Goal: Complete application form

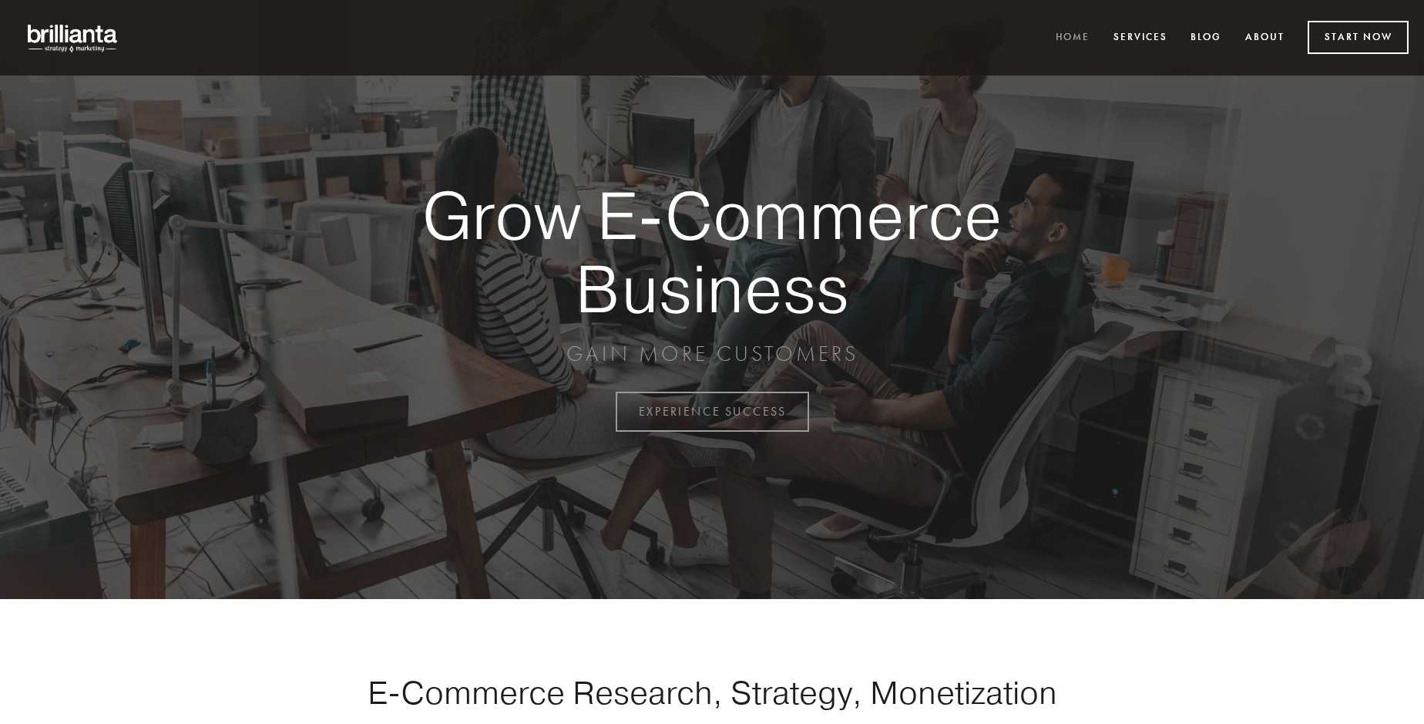
scroll to position [4039, 0]
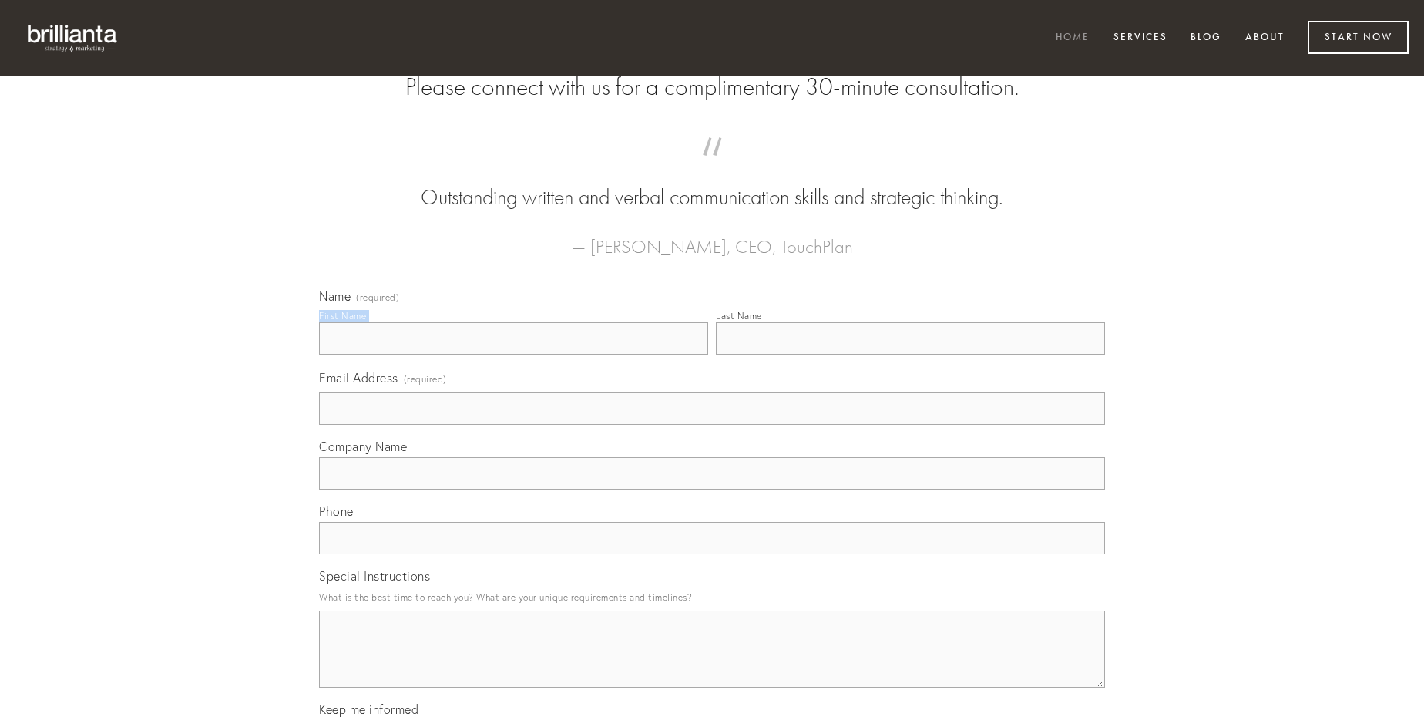
type input "[PERSON_NAME]"
click at [910, 354] on input "Last Name" at bounding box center [910, 338] width 389 height 32
type input "[PERSON_NAME]"
click at [712, 425] on input "Email Address (required)" at bounding box center [712, 408] width 786 height 32
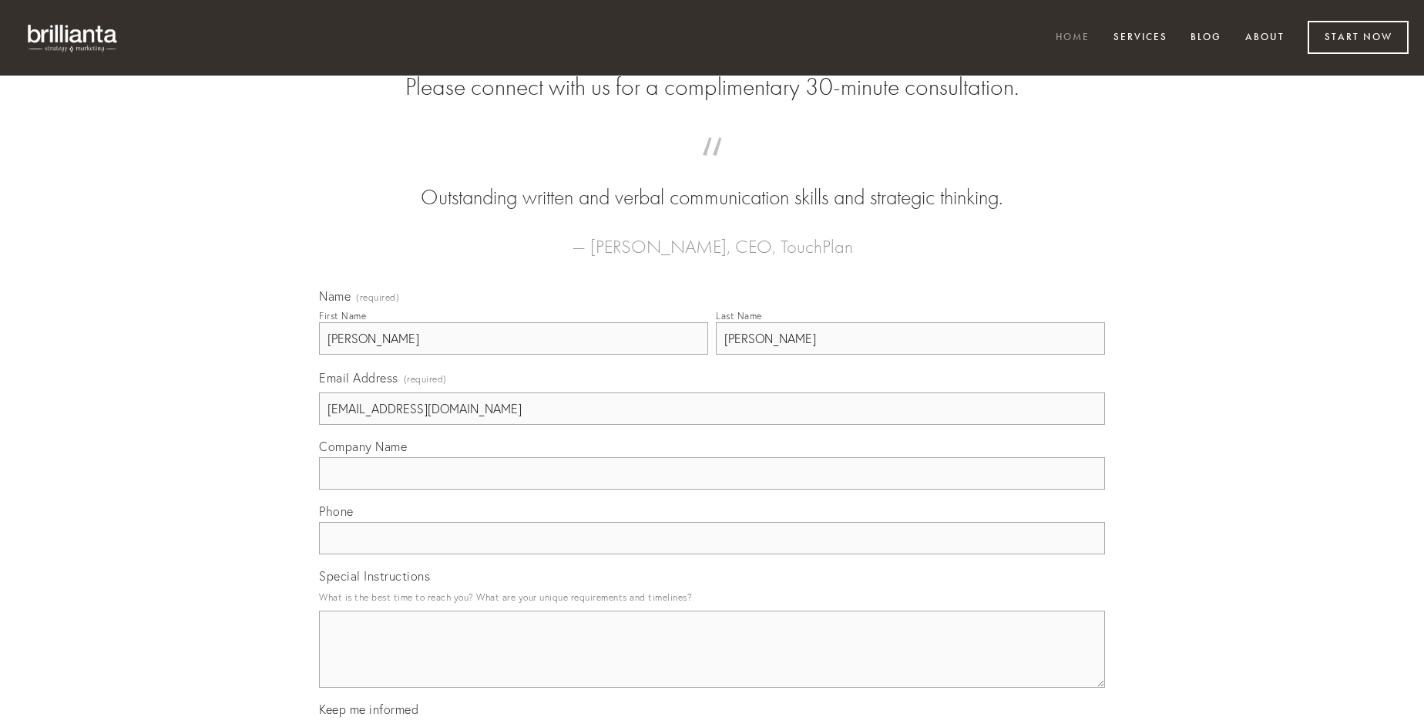
type input "[EMAIL_ADDRESS][DOMAIN_NAME]"
click at [712, 489] on input "Company Name" at bounding box center [712, 473] width 786 height 32
type input "tergo"
click at [712, 554] on input "text" at bounding box center [712, 538] width 786 height 32
click at [712, 663] on textarea "Special Instructions" at bounding box center [712, 648] width 786 height 77
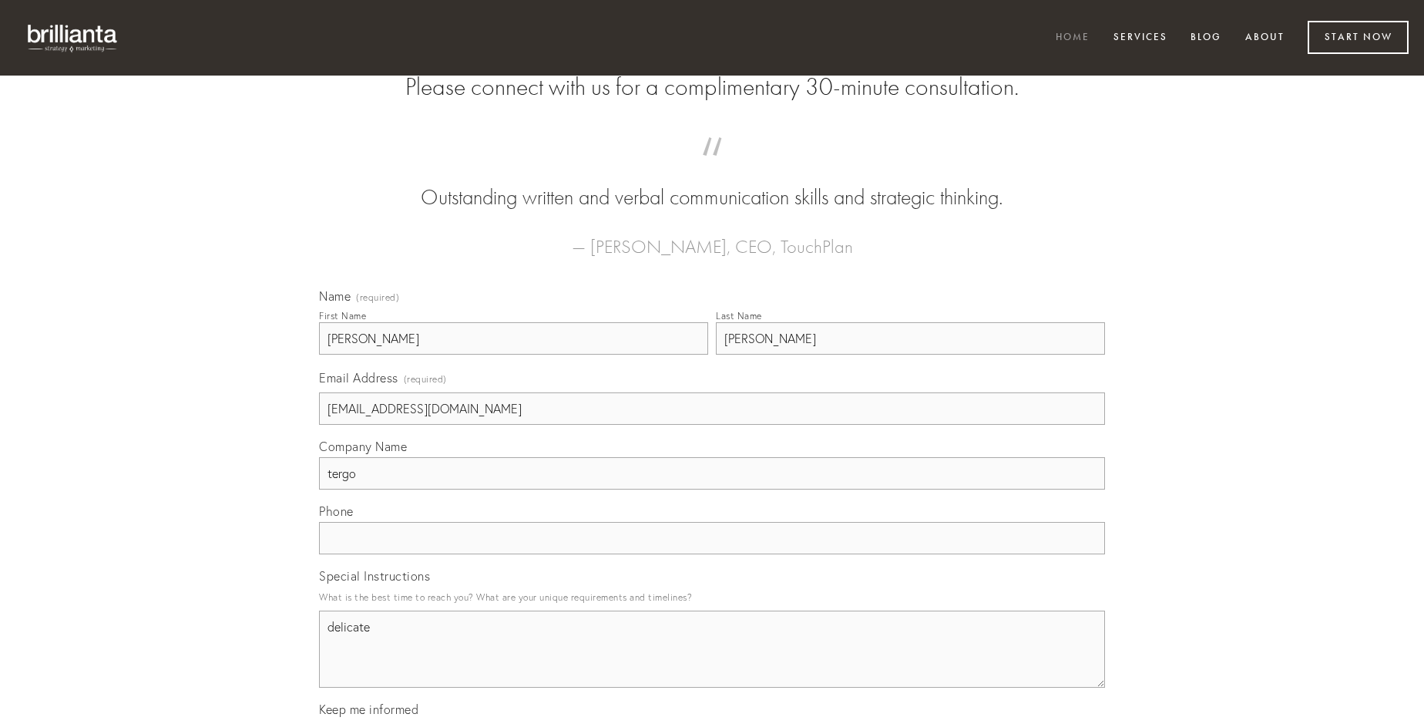
type textarea "delicate"
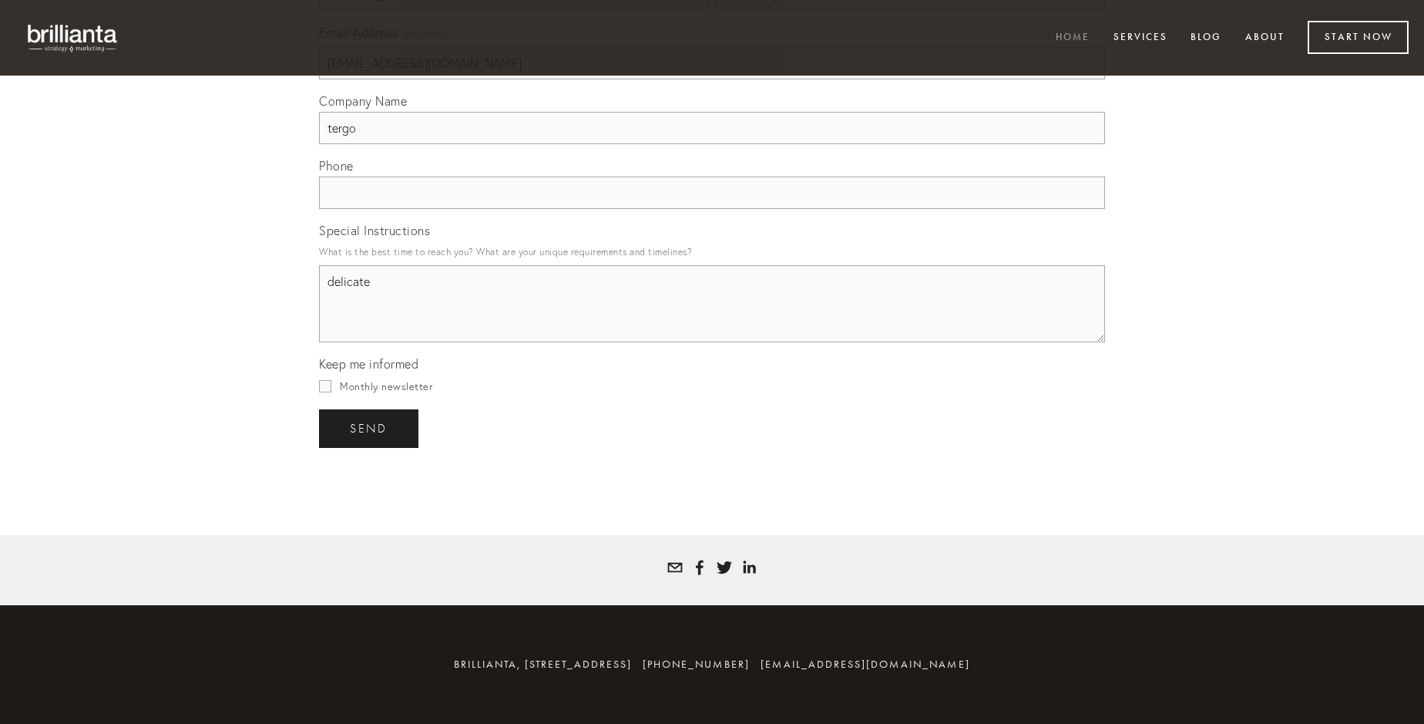
click at [370, 428] on span "send" at bounding box center [369, 429] width 38 height 14
